Goal: Information Seeking & Learning: Learn about a topic

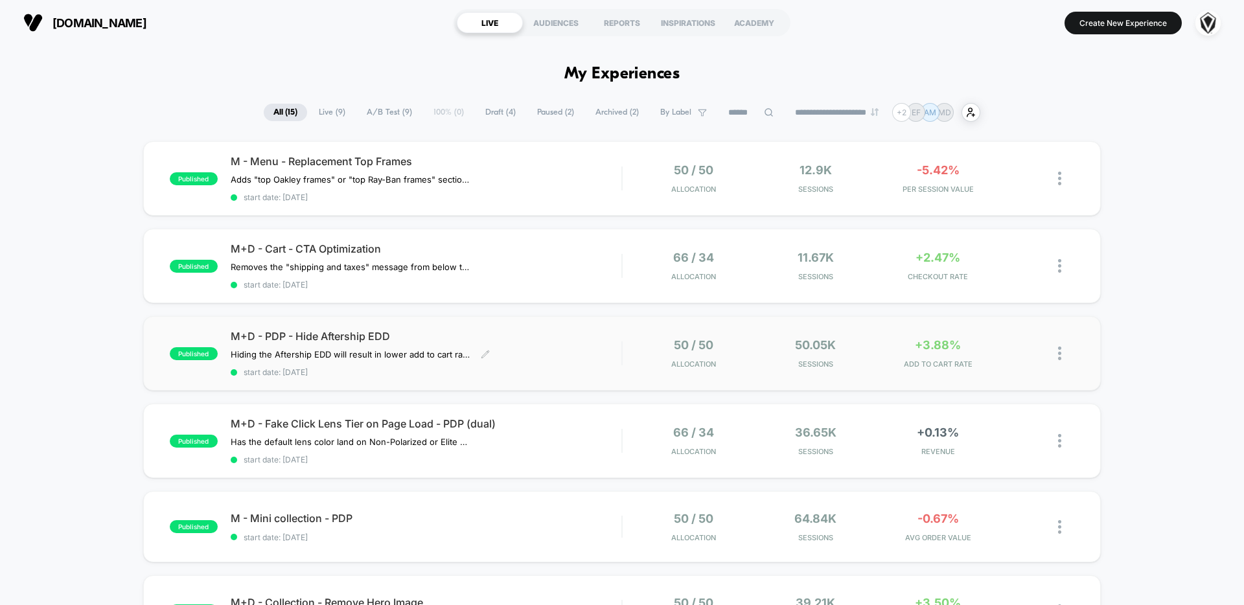
click at [585, 358] on div "M+D - PDP - Hide Aftership EDD Hiding the Aftership EDD will result in lower ad…" at bounding box center [426, 353] width 391 height 47
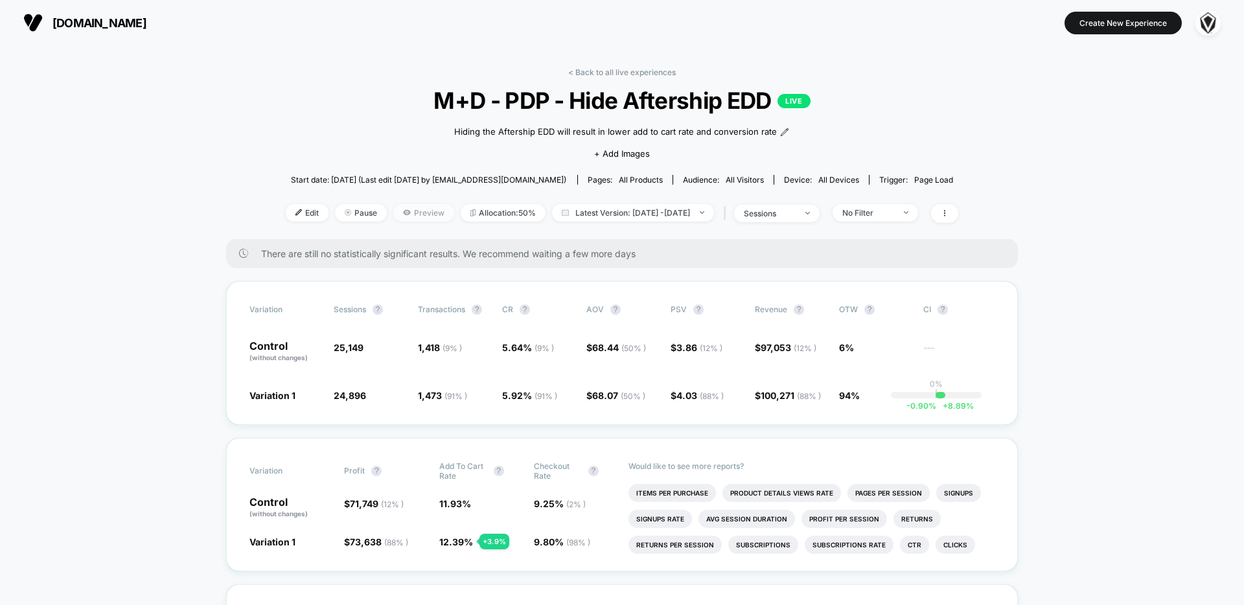
click at [396, 219] on span "Preview" at bounding box center [423, 212] width 61 height 17
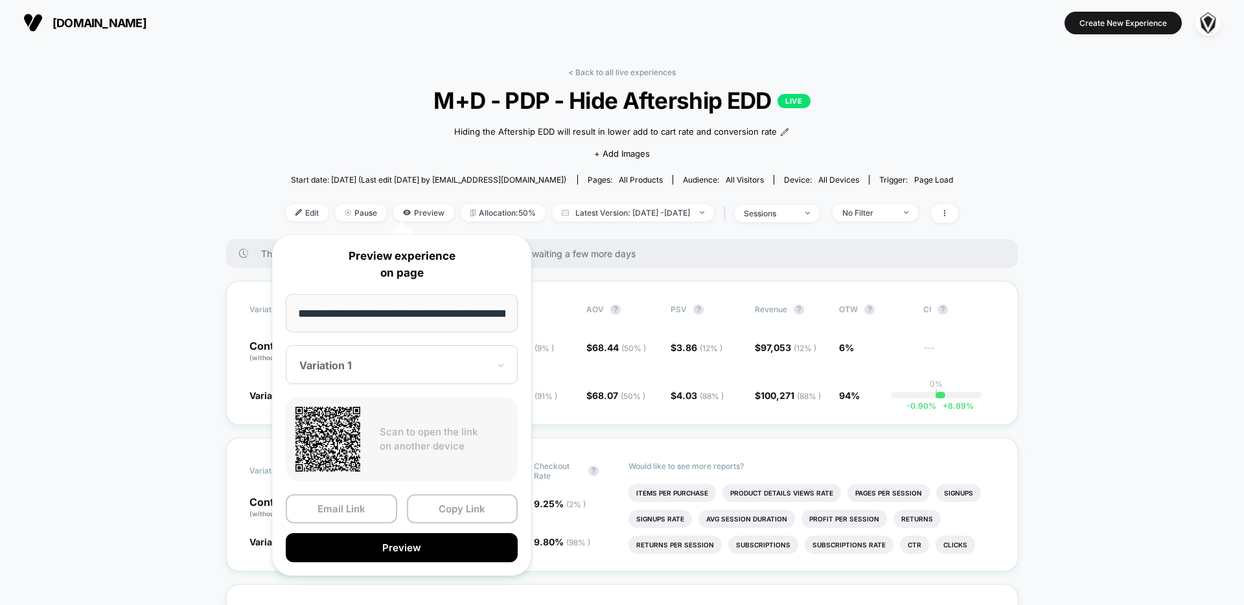
click at [419, 369] on div at bounding box center [393, 365] width 189 height 13
click at [389, 443] on div "CONTROL" at bounding box center [401, 433] width 219 height 23
click at [410, 548] on button "Preview" at bounding box center [402, 547] width 232 height 29
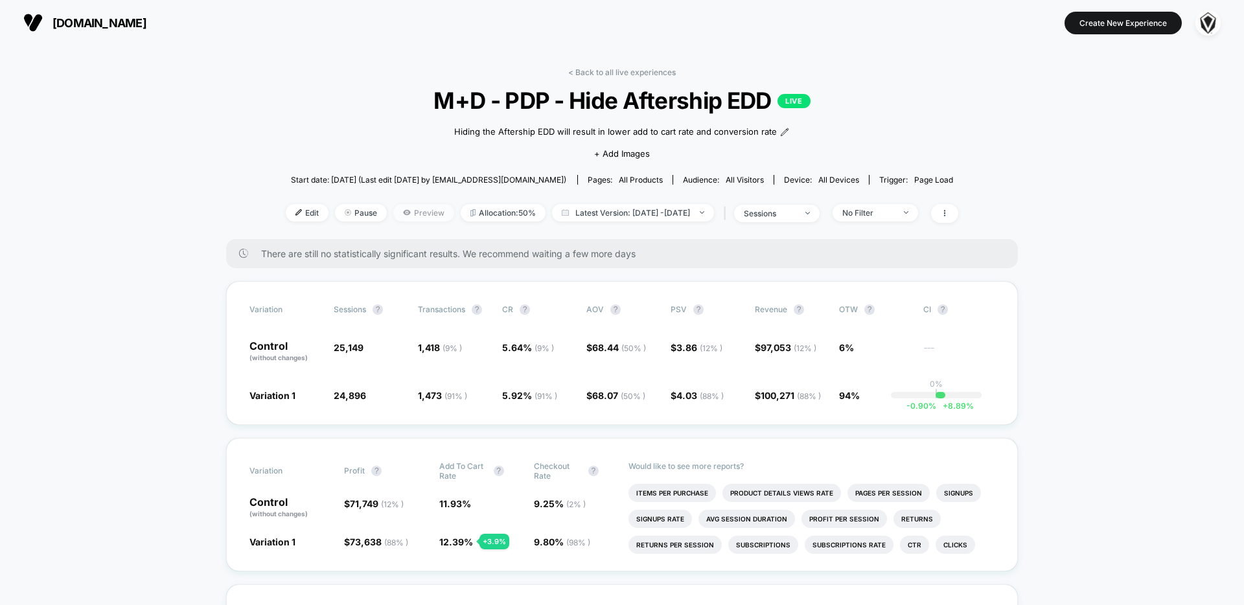
click at [414, 213] on span "Preview" at bounding box center [423, 212] width 61 height 17
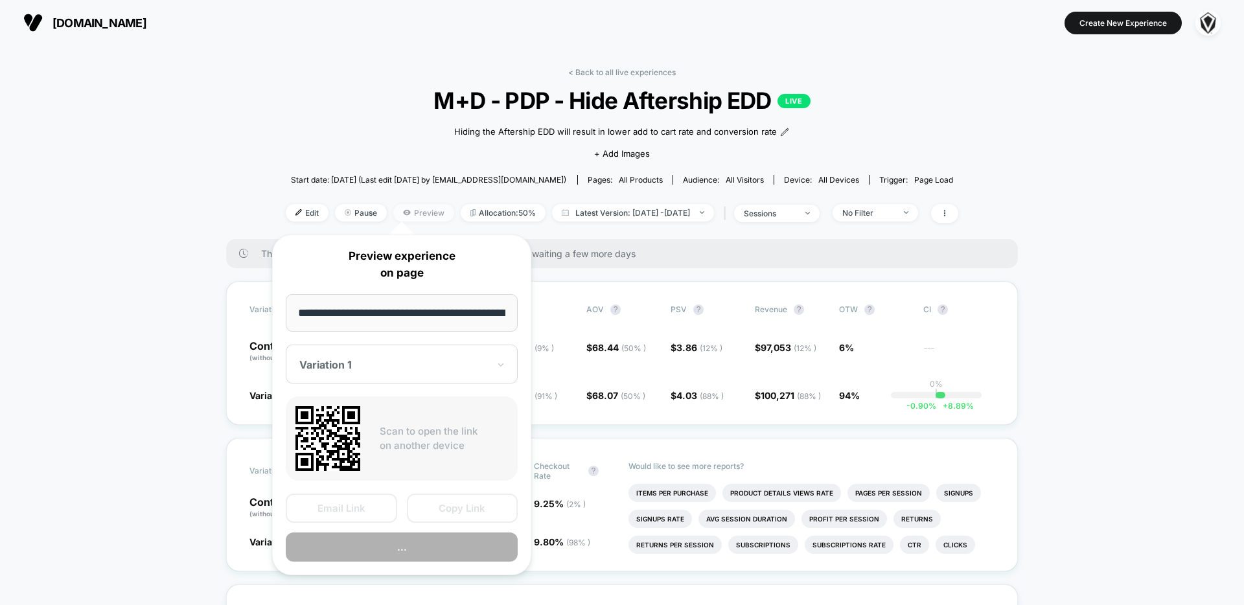
scroll to position [0, 125]
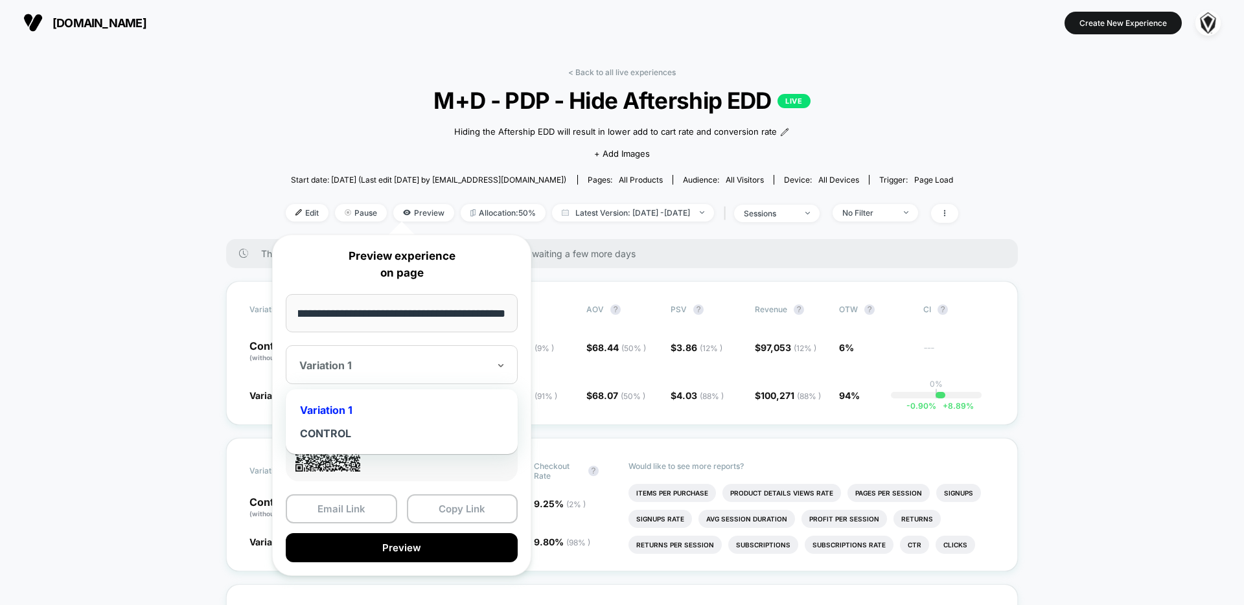
click at [358, 375] on div "Variation 1" at bounding box center [402, 364] width 232 height 39
click at [339, 424] on div "CONTROL" at bounding box center [401, 433] width 219 height 23
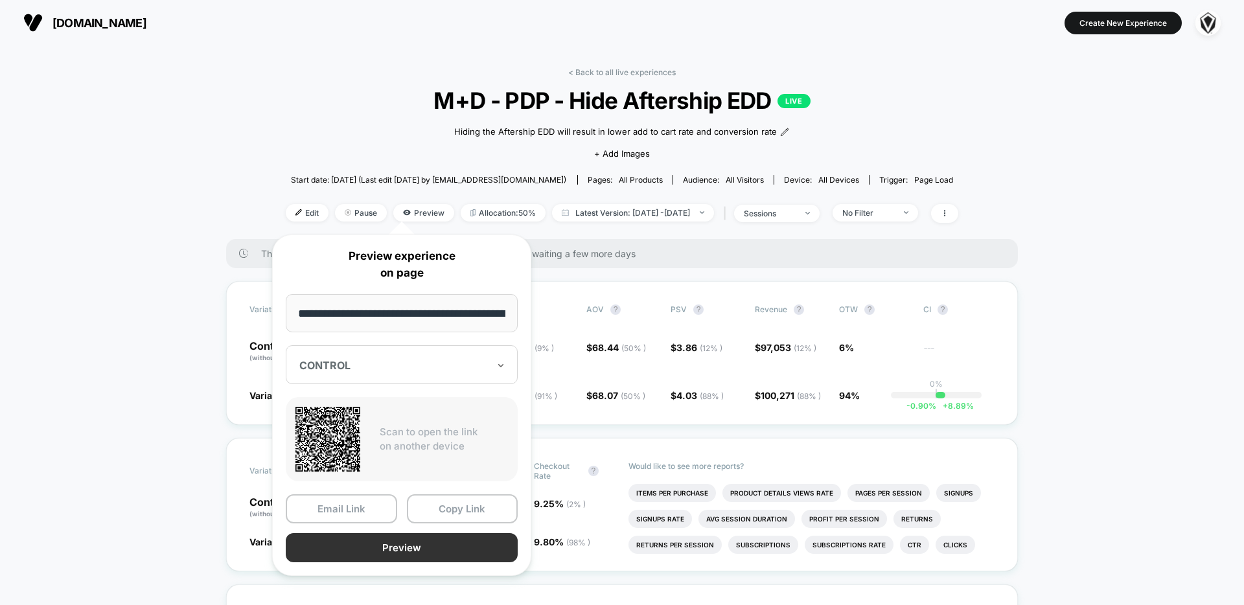
click at [369, 548] on button "Preview" at bounding box center [402, 547] width 232 height 29
